Goal: Find specific page/section: Find specific page/section

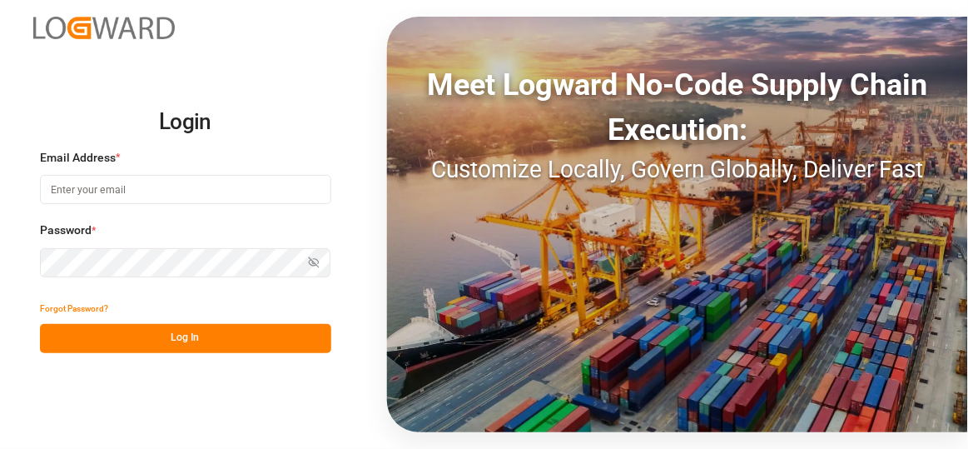
click at [80, 176] on input at bounding box center [185, 189] width 291 height 29
type input "[EMAIL_ADDRESS][PERSON_NAME][DOMAIN_NAME]"
click at [0, 265] on html "Login Email Address * [EMAIL_ADDRESS][PERSON_NAME][DOMAIN_NAME] Password * Show…" at bounding box center [484, 224] width 968 height 449
click at [320, 259] on button "Show password" at bounding box center [313, 262] width 35 height 29
click at [320, 259] on button "Hide password" at bounding box center [313, 262] width 35 height 29
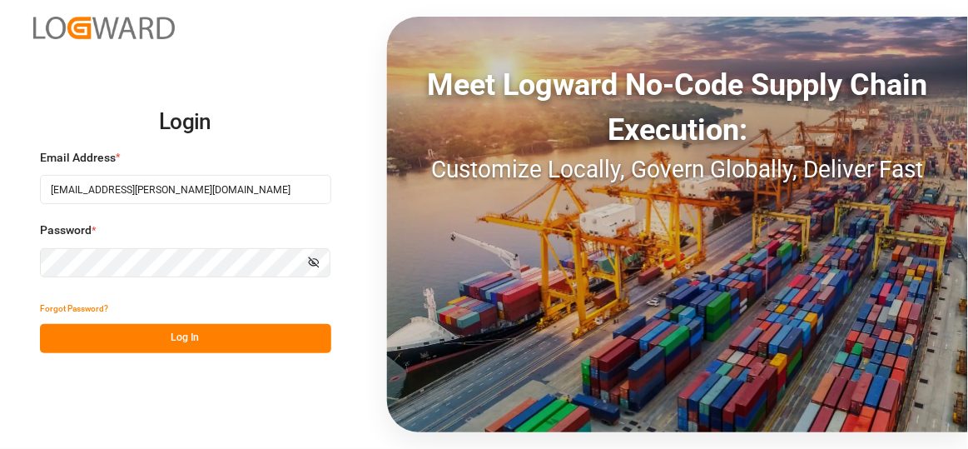
click at [264, 335] on button "Log In" at bounding box center [185, 338] width 291 height 29
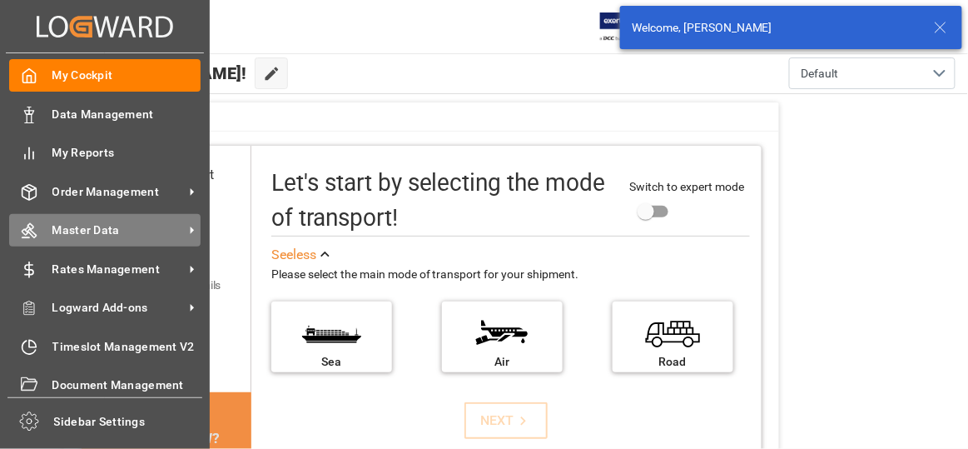
click at [141, 220] on div "Master Data Master Data" at bounding box center [104, 230] width 191 height 32
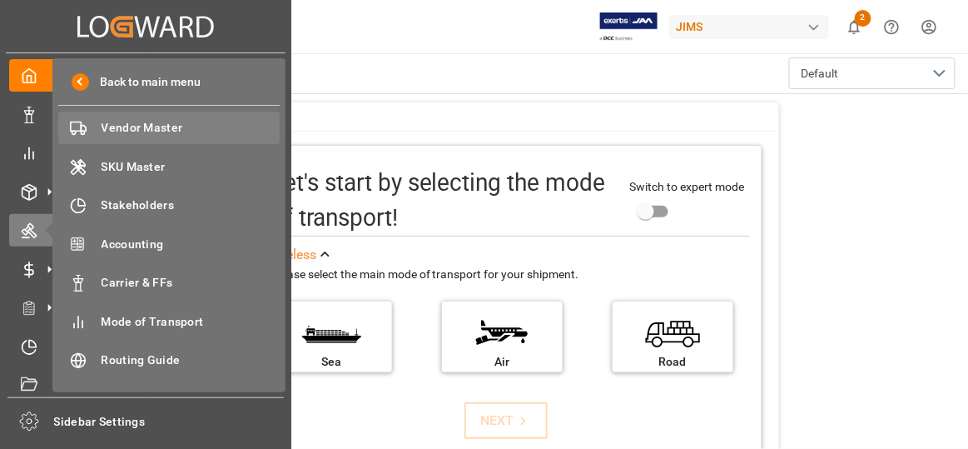
click at [171, 140] on div "Vendor Master Vendor Master" at bounding box center [168, 128] width 221 height 32
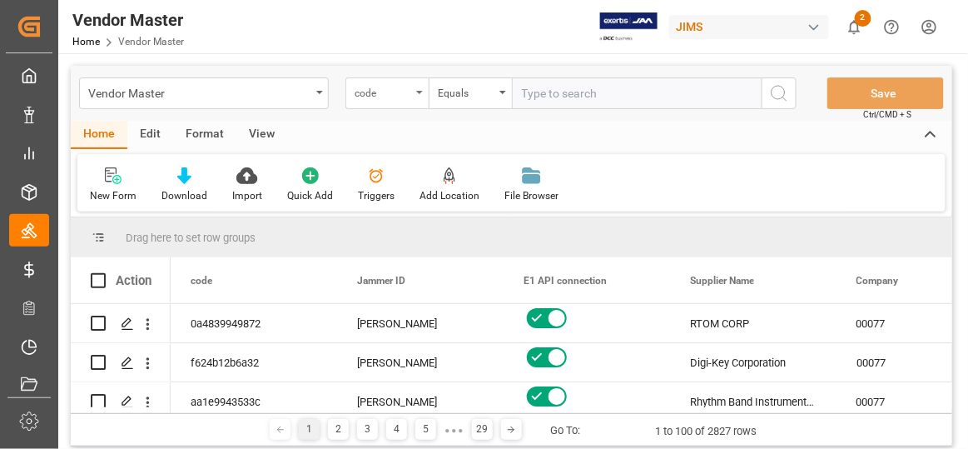
click at [406, 102] on div "code" at bounding box center [386, 93] width 83 height 32
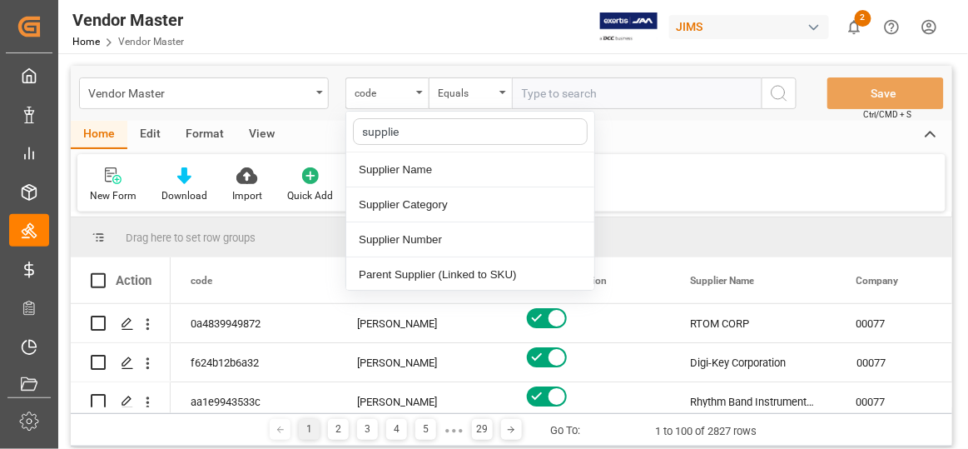
type input "supplier"
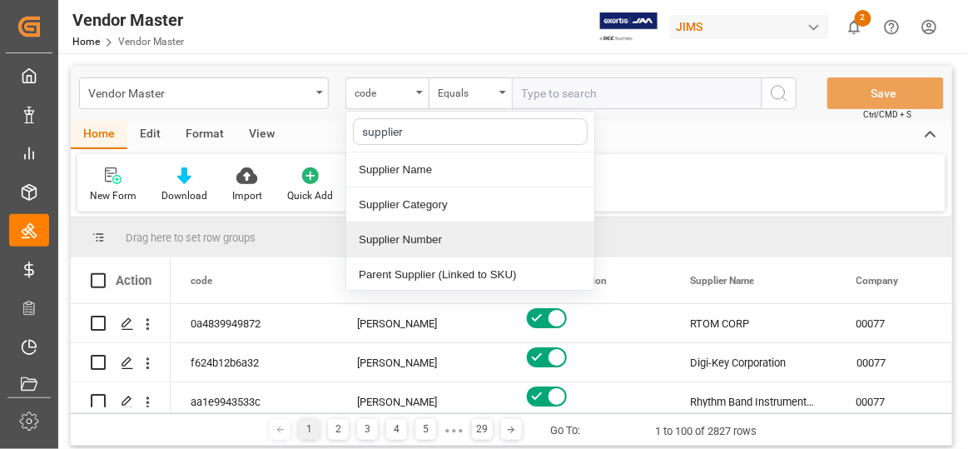
click at [439, 226] on div "Supplier Number" at bounding box center [470, 239] width 248 height 35
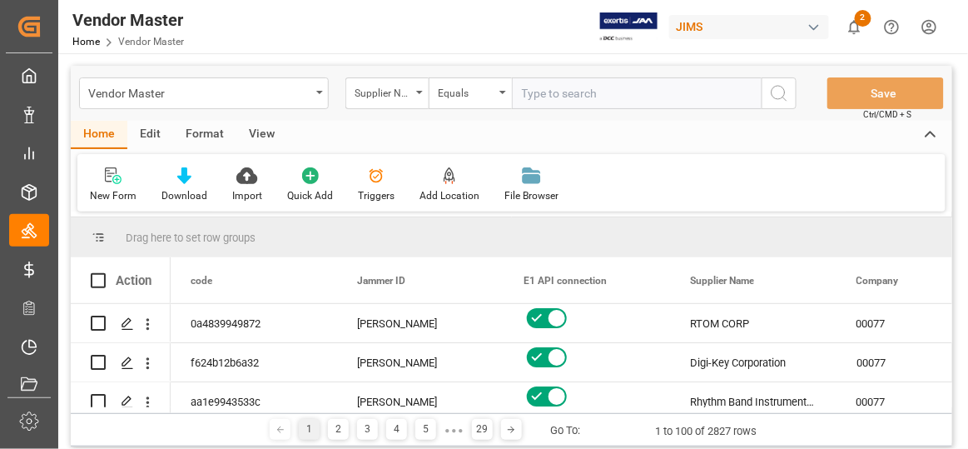
click at [635, 88] on input "text" at bounding box center [637, 93] width 250 height 32
paste input "752456"
type input "752456"
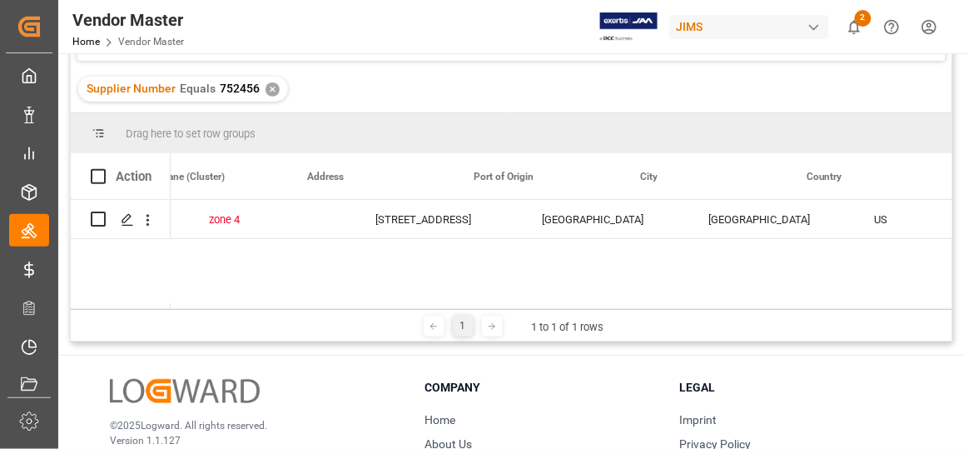
scroll to position [0, 3211]
